Goal: Information Seeking & Learning: Learn about a topic

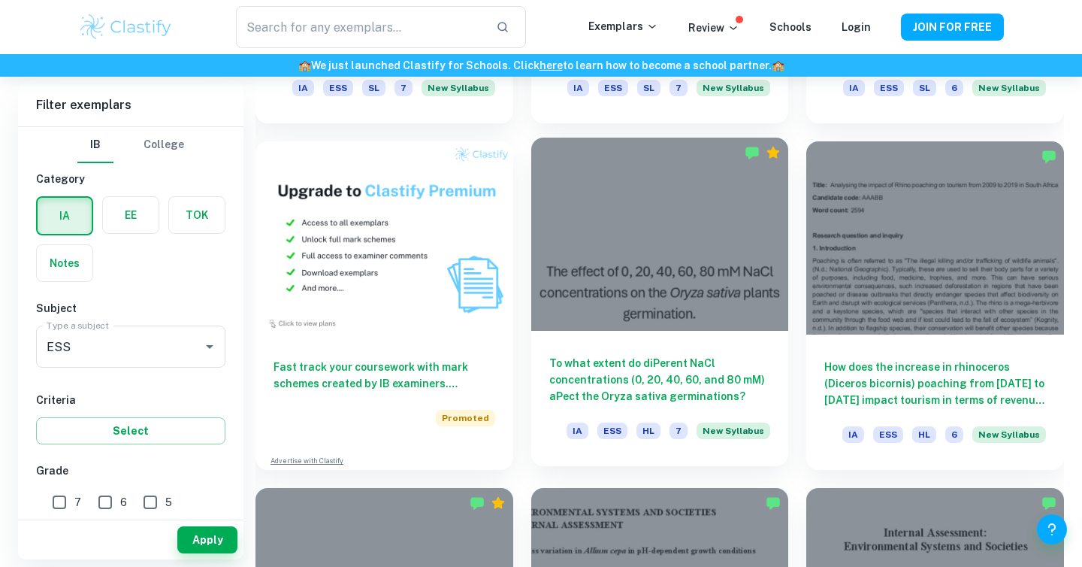
scroll to position [1112, 0]
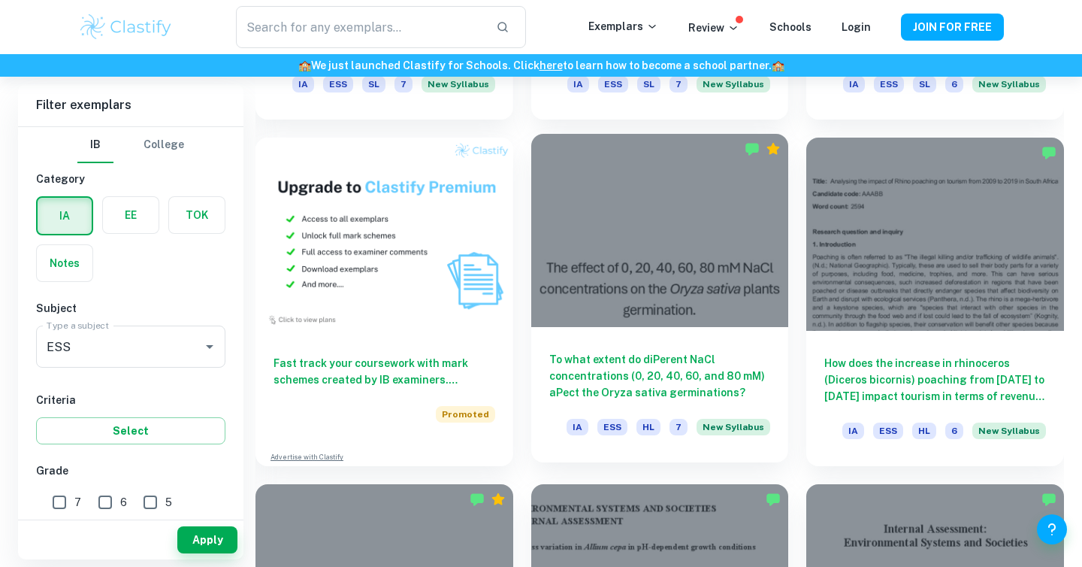
click at [683, 328] on div "To what extent do diPerent NaCl concentrations (0, 20, 40, 60, and 80 mM) aPect…" at bounding box center [660, 394] width 258 height 135
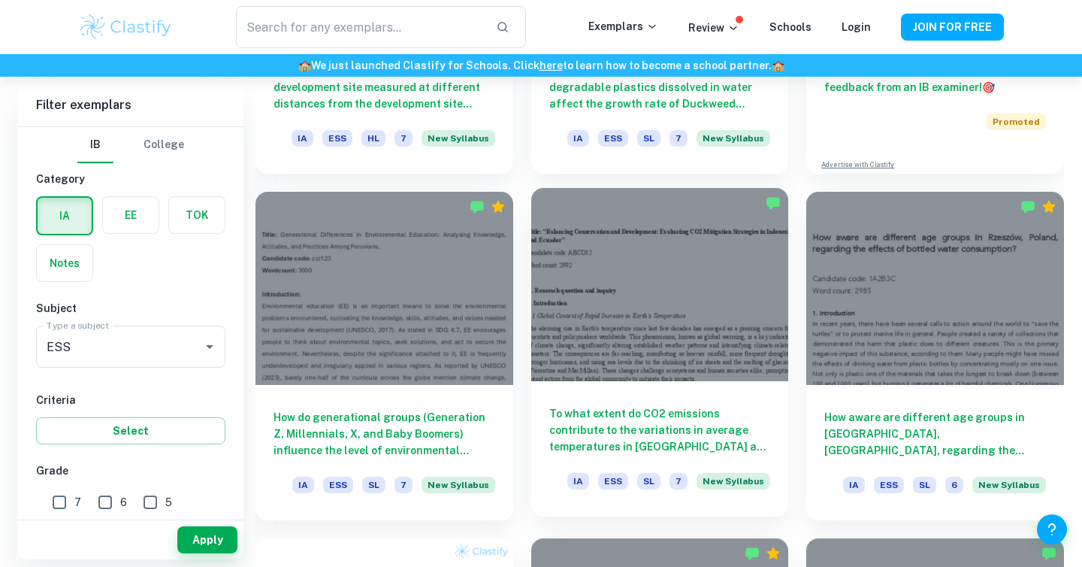
scroll to position [712, 0]
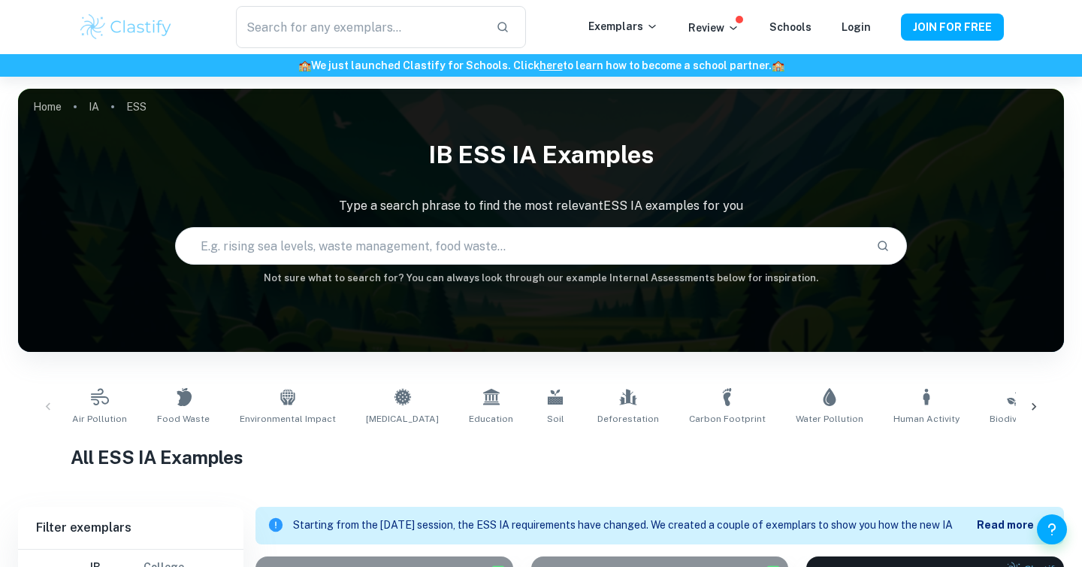
scroll to position [690, 0]
